Goal: Task Accomplishment & Management: Use online tool/utility

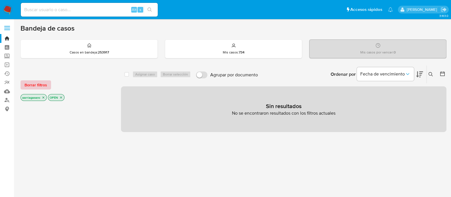
click at [27, 86] on span "Borrar filtros" at bounding box center [36, 85] width 23 height 8
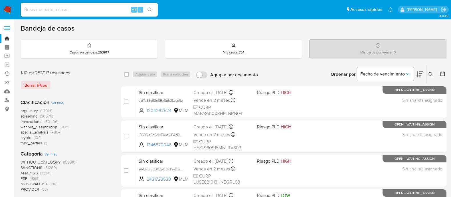
click at [34, 167] on span "SANCTIONS" at bounding box center [32, 167] width 22 height 6
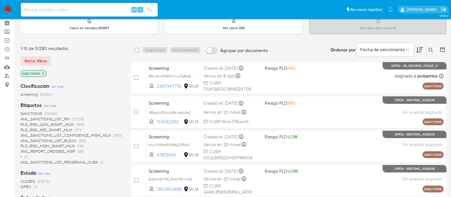
scroll to position [71, 0]
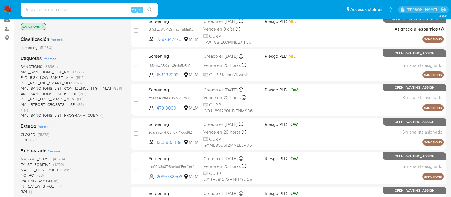
click at [24, 141] on span "OPEN" at bounding box center [26, 140] width 11 height 6
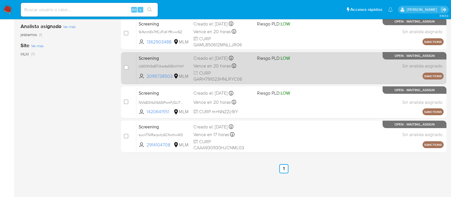
scroll to position [28, 0]
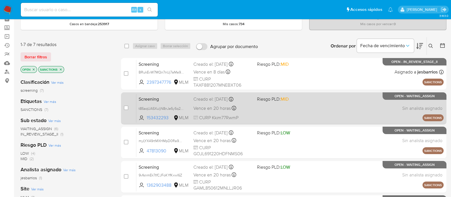
click at [295, 114] on div "Screening t85aqUA5XuljN8nJe5y5q27D 153432293 MLM Riesgo PLD: MID Creado el: 08/…" at bounding box center [289, 108] width 307 height 29
click at [125, 106] on input "checkbox" at bounding box center [126, 107] width 5 height 5
checkbox input "true"
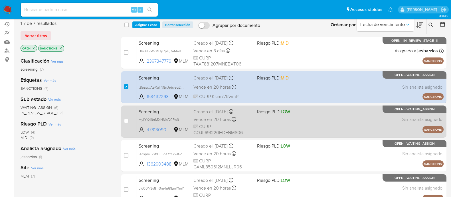
scroll to position [100, 0]
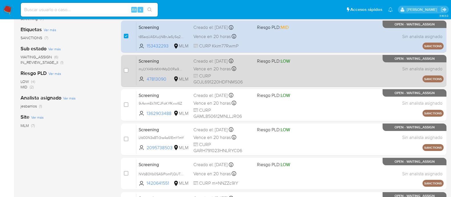
click at [297, 71] on div "Screening myLYX49rtMXHMpD0Ra9USE0N 47813090 MLM Riesgo PLD: LOW Creado el: 08/1…" at bounding box center [289, 70] width 307 height 29
click at [124, 69] on input "checkbox" at bounding box center [126, 70] width 5 height 5
checkbox input "true"
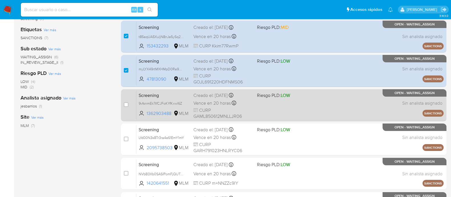
click at [259, 107] on div "Screening 9vfsnmEk7tfCJFoKYfKxwl6Z 1362903488 MLM Riesgo PLD: LOW Creado el: 08…" at bounding box center [289, 104] width 307 height 29
click at [126, 103] on input "checkbox" at bounding box center [126, 104] width 5 height 5
checkbox input "true"
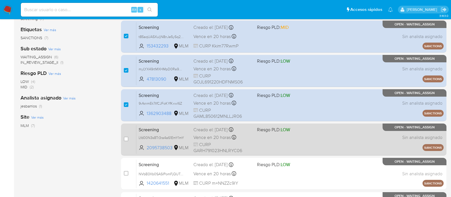
click at [268, 147] on div "Screening Lfd00N3s8Tr3ra4a61EmY1mY 2095738503 MLM Riesgo PLD: LOW Creado el: 08…" at bounding box center [289, 139] width 307 height 29
click at [127, 138] on input "checkbox" at bounding box center [126, 138] width 5 height 5
checkbox input "true"
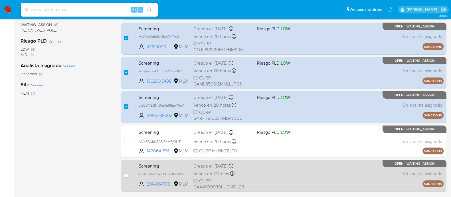
scroll to position [171, 0]
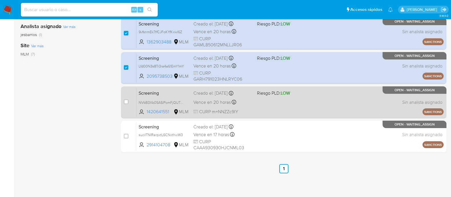
click at [274, 107] on div "Screening NVbB3Xb0SASIPomFjQUTxM3b 1420641551 MLM Riesgo PLD: LOW Creado el: 08…" at bounding box center [289, 102] width 307 height 29
click at [127, 100] on input "checkbox" at bounding box center [126, 101] width 5 height 5
checkbox input "true"
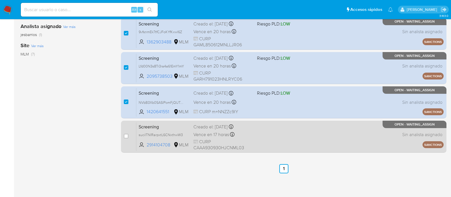
click at [254, 136] on div "Screening suciITNlRarpxtL6CNxthwW3 2914104708 MLM Creado el: 08/10/2025 Creado …" at bounding box center [289, 136] width 307 height 29
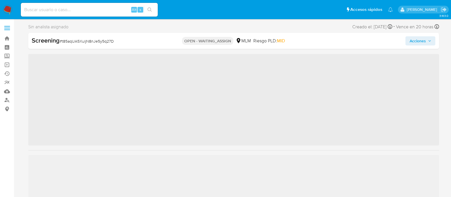
scroll to position [282, 0]
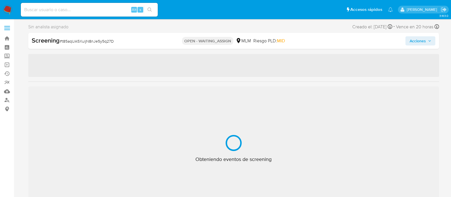
select select "10"
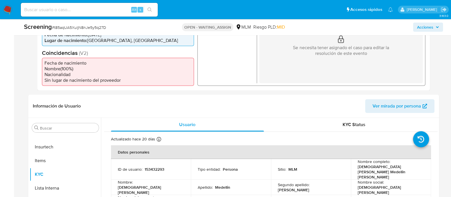
scroll to position [214, 0]
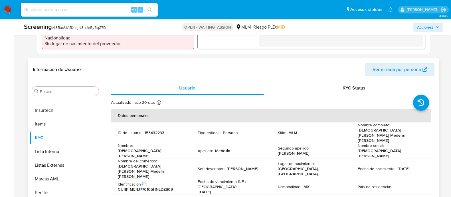
click at [152, 130] on p "153432293" at bounding box center [155, 132] width 20 height 5
copy p "153432293"
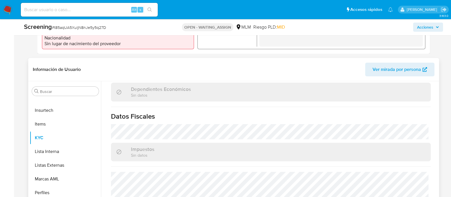
scroll to position [357, 0]
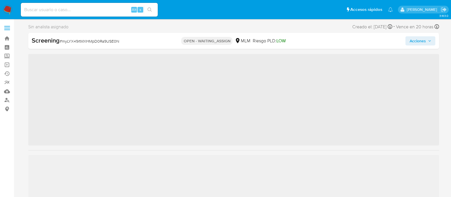
scroll to position [282, 0]
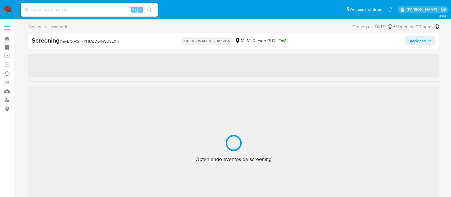
select select "10"
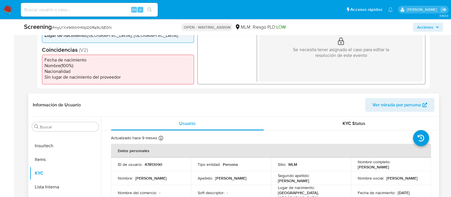
scroll to position [178, 0]
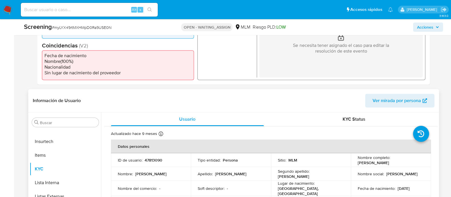
click at [149, 158] on p "47813090" at bounding box center [154, 159] width 18 height 5
copy p "47813090"
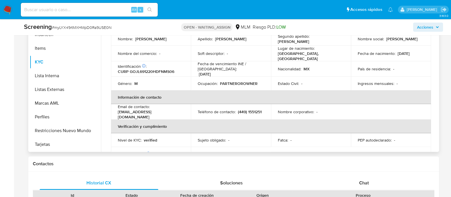
scroll to position [0, 0]
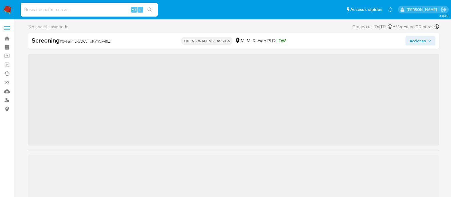
scroll to position [282, 0]
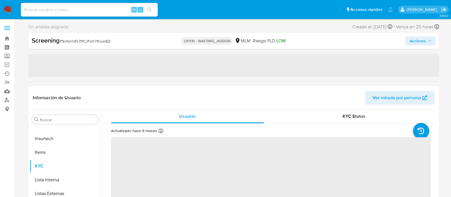
select select "10"
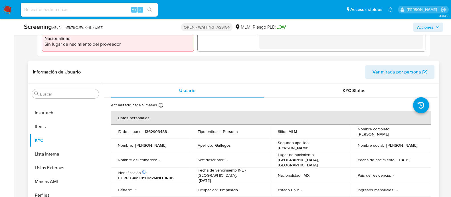
scroll to position [214, 0]
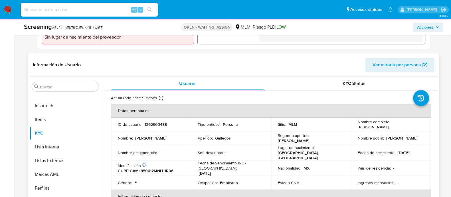
click at [264, 140] on td "Apellido : Gallegos" at bounding box center [231, 138] width 80 height 14
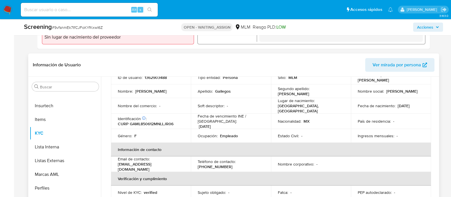
scroll to position [35, 0]
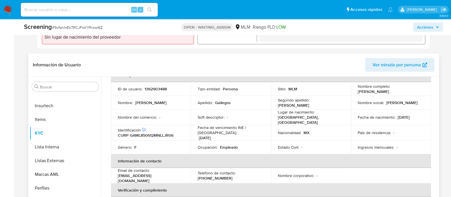
click at [155, 88] on p "1362903488" at bounding box center [156, 88] width 22 height 5
copy p "1362903488"
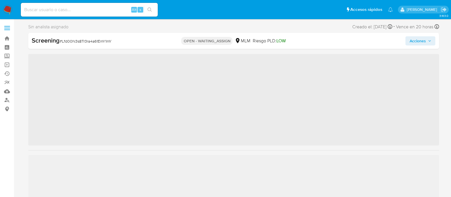
scroll to position [282, 0]
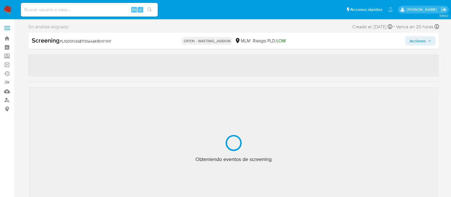
select select "10"
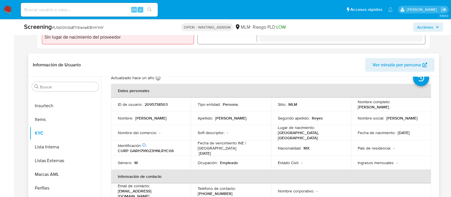
scroll to position [0, 0]
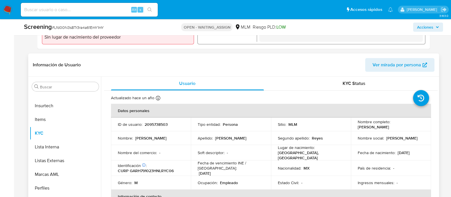
click at [155, 126] on p "2095738503" at bounding box center [156, 124] width 23 height 5
copy p "2095738503"
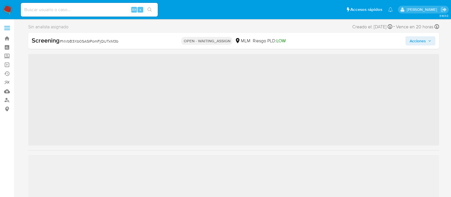
scroll to position [282, 0]
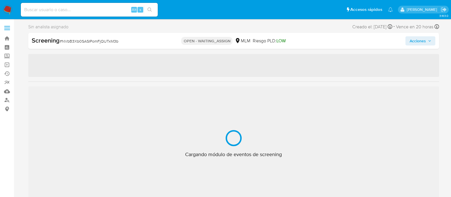
select select "10"
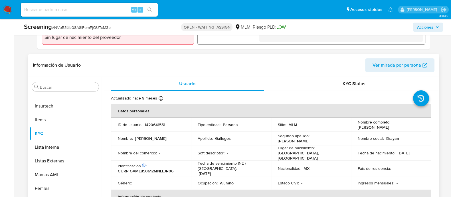
scroll to position [249, 0]
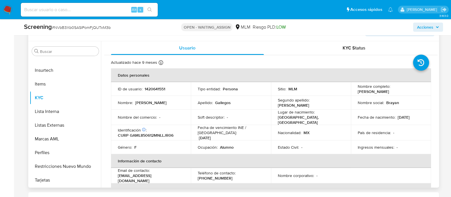
click at [161, 88] on p "1420641551" at bounding box center [155, 88] width 21 height 5
copy p "1420641551"
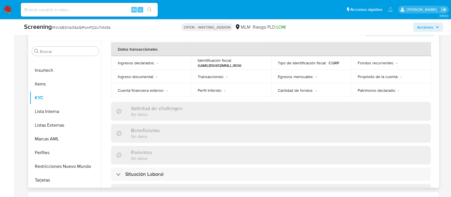
scroll to position [3, 0]
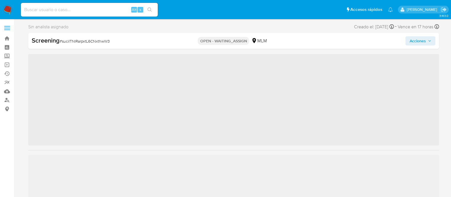
scroll to position [282, 0]
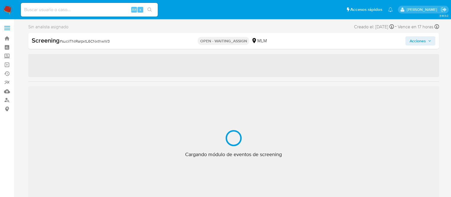
select select "10"
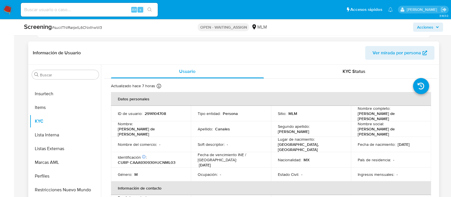
scroll to position [249, 0]
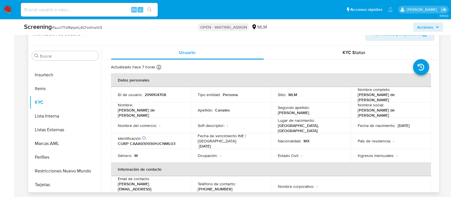
click at [311, 118] on div "Lugar de nacimiento : MEXICO, JALISCO" at bounding box center [311, 125] width 66 height 15
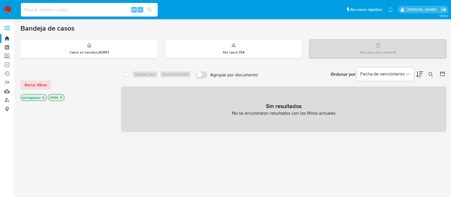
click at [31, 85] on span "Borrar filtros" at bounding box center [36, 85] width 23 height 8
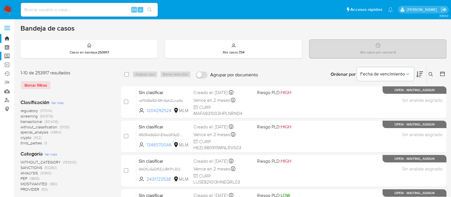
click at [9, 54] on label "Screening" at bounding box center [34, 56] width 68 height 9
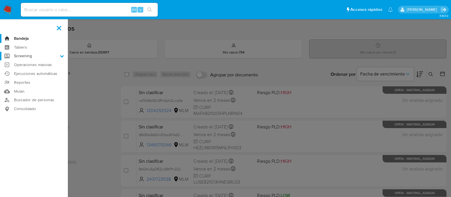
click at [0, 0] on input "Screening" at bounding box center [0, 0] width 0 height 0
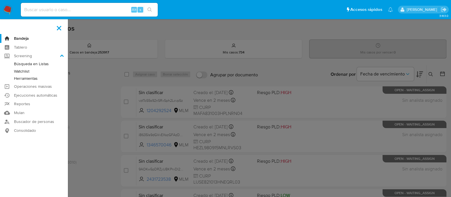
click at [29, 78] on link "Herramientas" at bounding box center [34, 78] width 68 height 7
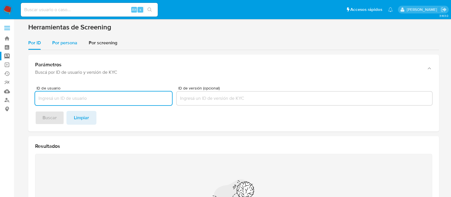
click at [68, 42] on span "Por persona" at bounding box center [64, 42] width 25 height 7
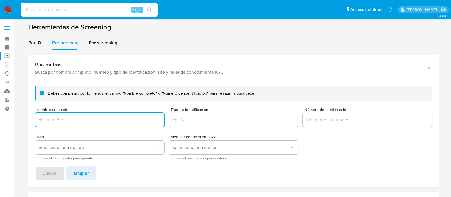
click at [74, 118] on input "Nombre completo" at bounding box center [99, 119] width 129 height 7
paste input "[PERSON_NAME]"
type input "[PERSON_NAME]"
click at [80, 145] on span "Selecciona una opción" at bounding box center [97, 147] width 117 height 6
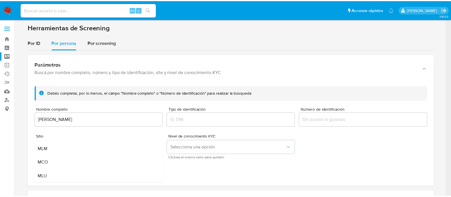
scroll to position [39, 0]
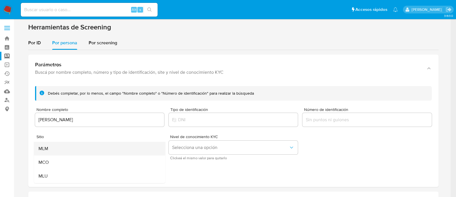
click at [74, 147] on div "MLM" at bounding box center [97, 149] width 119 height 14
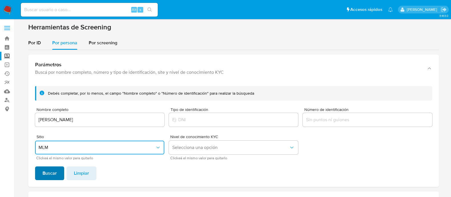
click at [48, 177] on span "Buscar" at bounding box center [50, 173] width 14 height 13
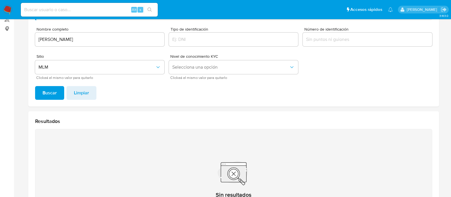
scroll to position [5, 0]
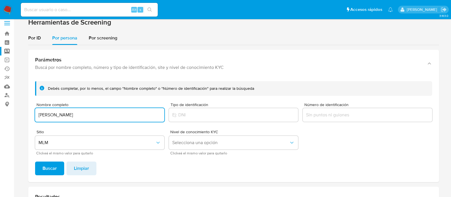
click at [96, 113] on input "[PERSON_NAME]" at bounding box center [99, 114] width 129 height 7
click at [96, 114] on input "[PERSON_NAME]" at bounding box center [99, 114] width 129 height 7
type input "[PERSON_NAME]"
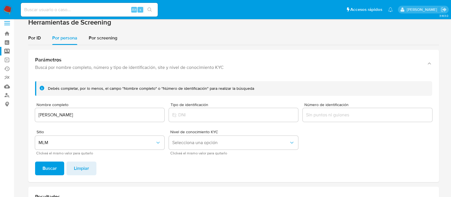
click at [49, 162] on span "Buscar" at bounding box center [50, 168] width 14 height 13
